Goal: Task Accomplishment & Management: Manage account settings

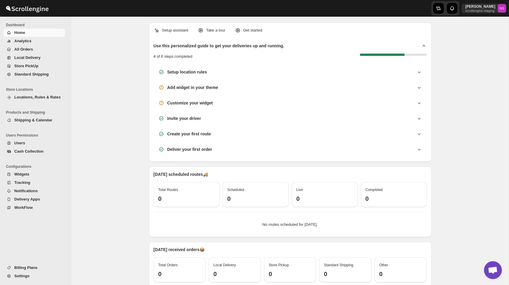
click at [49, 97] on span "Locations, Rules & Rates" at bounding box center [37, 97] width 46 height 4
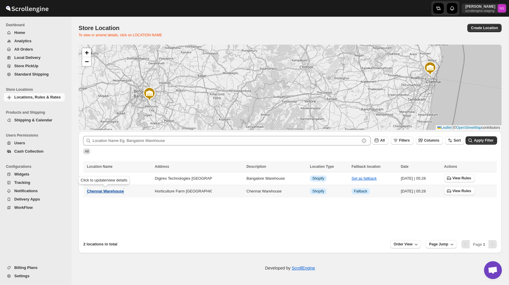
click at [111, 191] on span "Chennai Warehouse" at bounding box center [105, 191] width 37 height 4
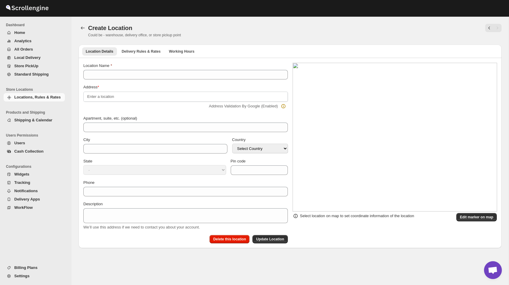
type input "Chennai Warehouse"
type input "[GEOGRAPHIC_DATA]"
select select "IN"
type input "600118"
type textarea "Chennai Warehouse"
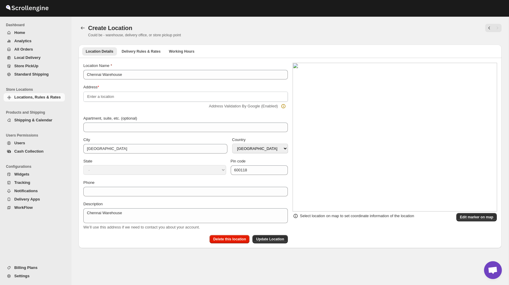
select select "[GEOGRAPHIC_DATA]"
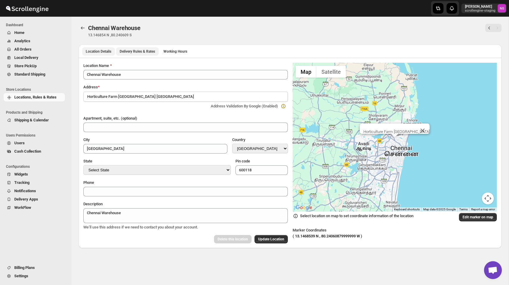
click at [138, 51] on span "Delivery Rules & Rates" at bounding box center [137, 51] width 35 height 5
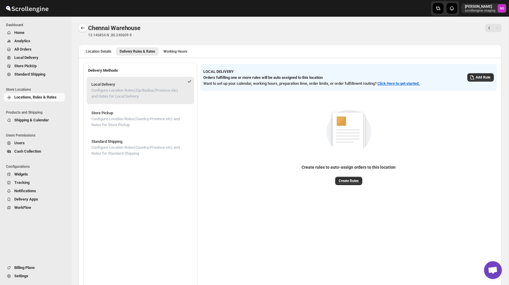
click at [83, 27] on icon "Back" at bounding box center [83, 28] width 6 height 6
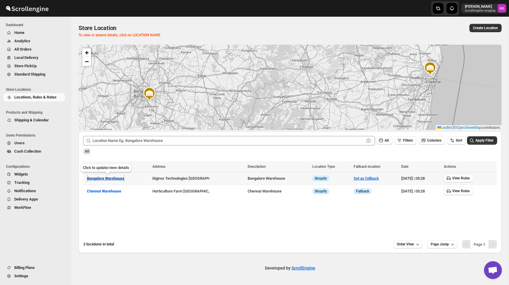
click at [111, 177] on span "Bangalore Warehouse" at bounding box center [106, 178] width 38 height 4
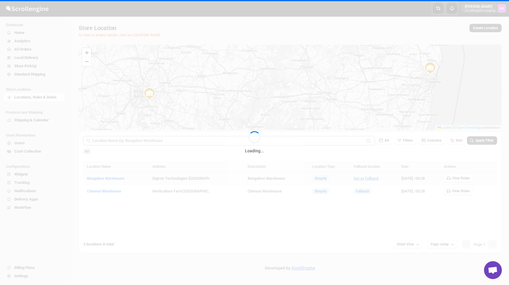
select select "IN"
select select "[GEOGRAPHIC_DATA]"
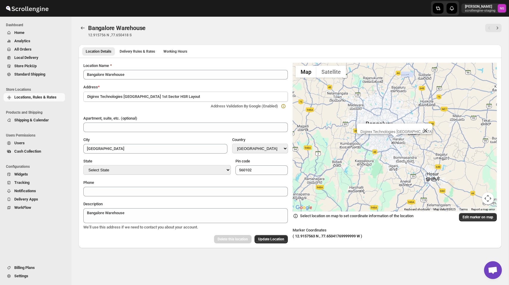
click at [144, 46] on div "Location Details Delivery Rules & Rates Working Hours More views Location Detai…" at bounding box center [290, 51] width 423 height 13
click at [144, 48] on button "Delivery Rules & Rates" at bounding box center [137, 51] width 43 height 8
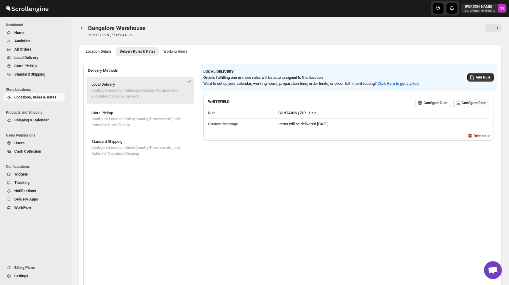
click at [477, 102] on span "Configure Rate" at bounding box center [474, 103] width 24 height 5
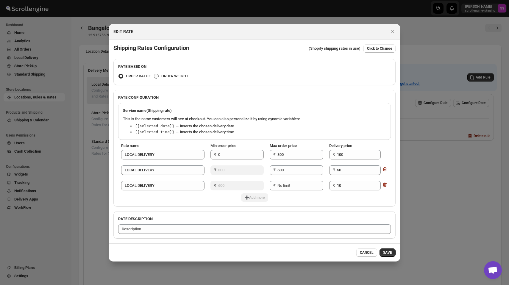
click at [157, 75] on span ":raq:" at bounding box center [156, 76] width 5 height 5
click at [154, 74] on input "ORDER WEIGHT" at bounding box center [154, 74] width 0 height 0
radio input "true"
radio input "false"
type input "0.00"
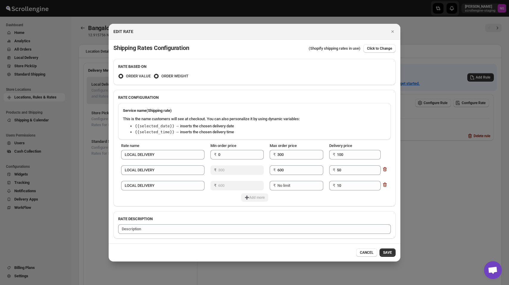
type input "0.00"
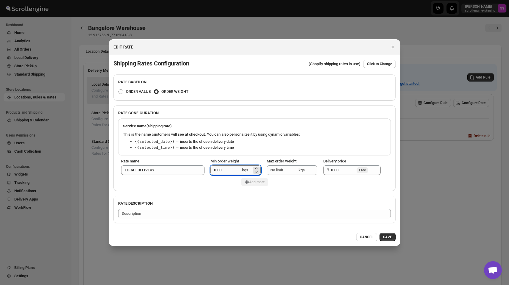
click at [231, 172] on input "0.00" at bounding box center [226, 171] width 30 height 10
type input "0"
type input "1"
click at [287, 171] on input "Max order weight" at bounding box center [282, 171] width 31 height 10
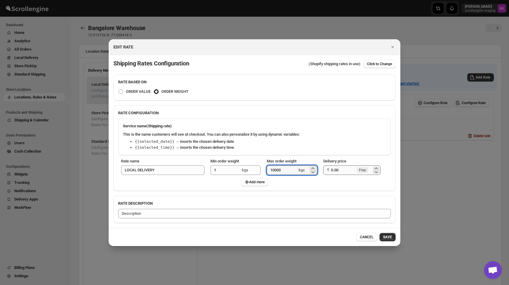
type input "10000"
click at [337, 170] on input "0.00" at bounding box center [343, 171] width 24 height 10
type input "0"
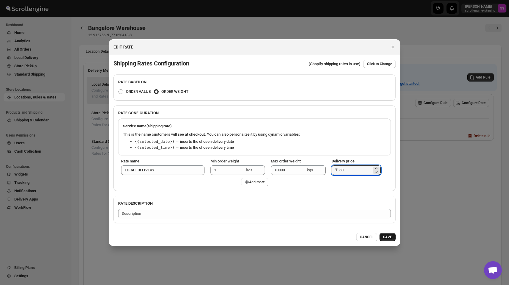
type input "60"
click at [388, 237] on span "SAVE" at bounding box center [387, 237] width 9 height 5
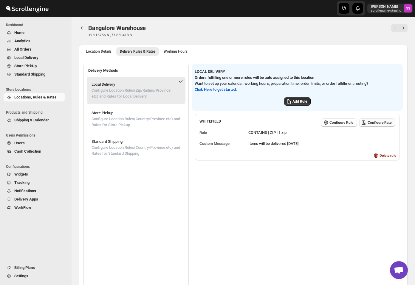
click at [376, 122] on span "Configure Rate" at bounding box center [379, 122] width 24 height 5
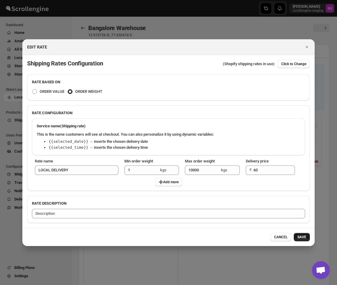
click at [303, 238] on span "SAVE" at bounding box center [301, 237] width 9 height 5
